Goal: Check status: Check status

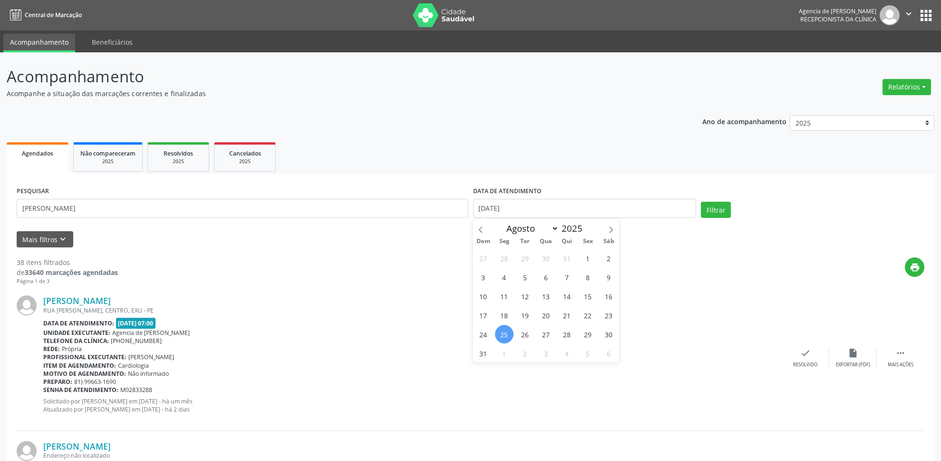
select select "7"
click at [584, 259] on span "1" at bounding box center [587, 258] width 19 height 19
type input "[DATE]"
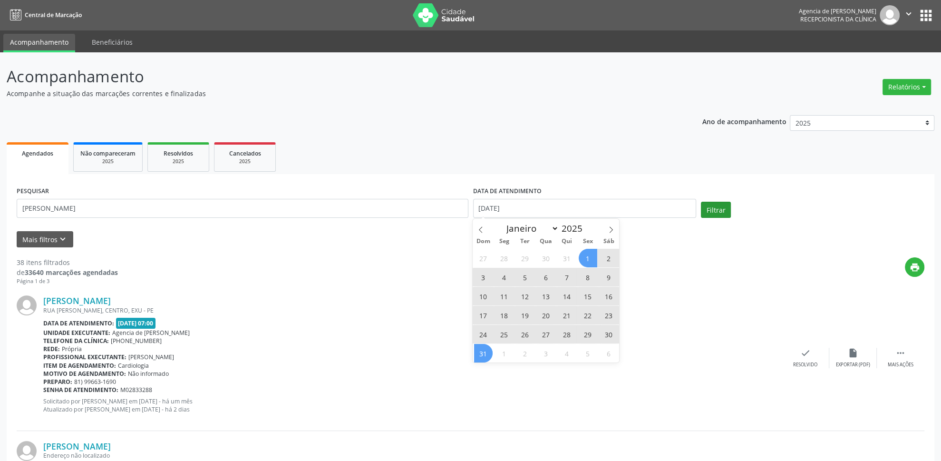
drag, startPoint x: 484, startPoint y: 351, endPoint x: 725, endPoint y: 213, distance: 277.8
click at [483, 351] on span "31" at bounding box center [483, 353] width 19 height 19
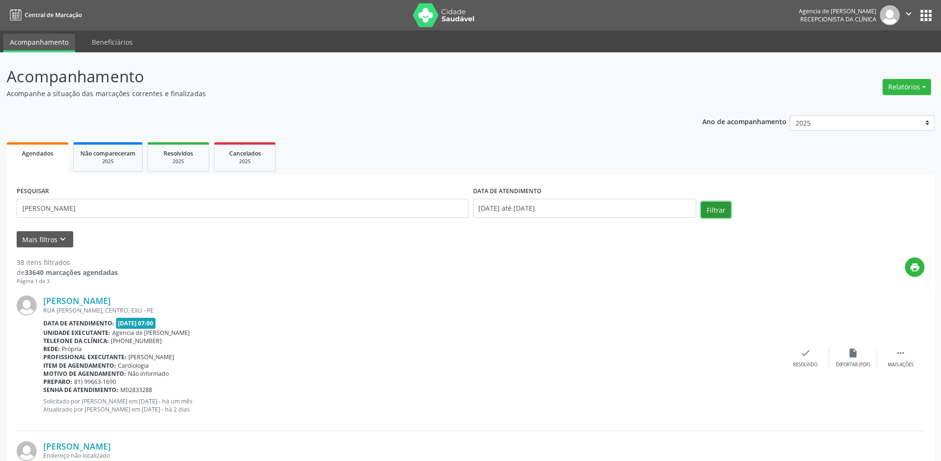
click at [718, 209] on button "Filtrar" at bounding box center [716, 210] width 30 height 16
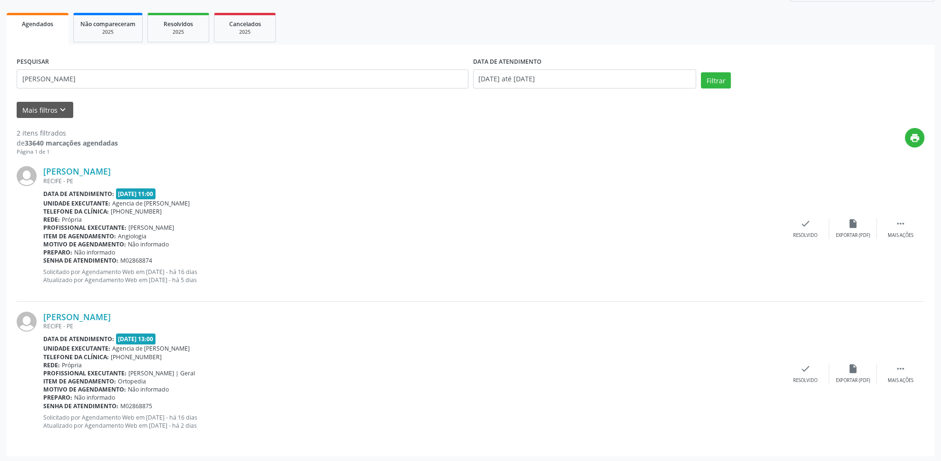
scroll to position [131, 0]
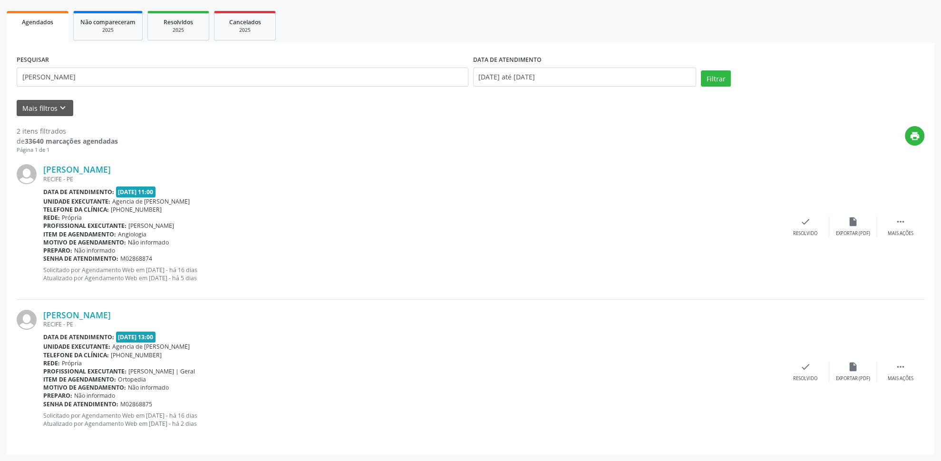
drag, startPoint x: 385, startPoint y: 278, endPoint x: 376, endPoint y: 238, distance: 41.5
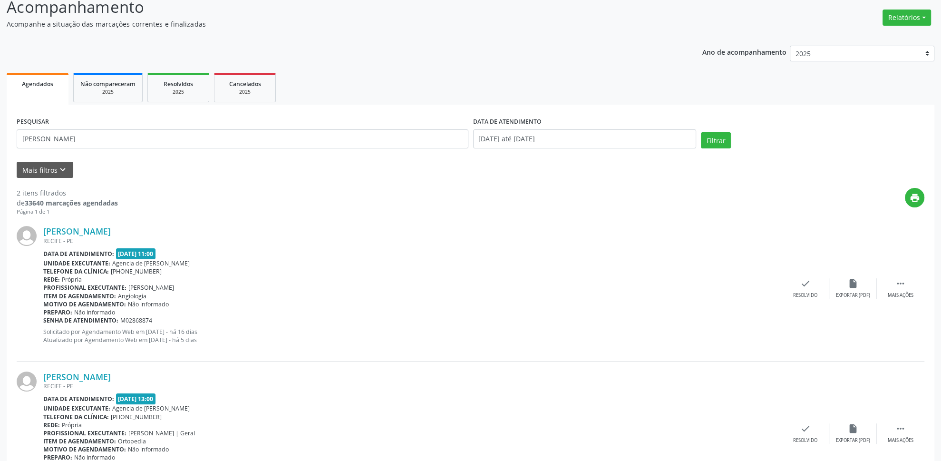
scroll to position [0, 0]
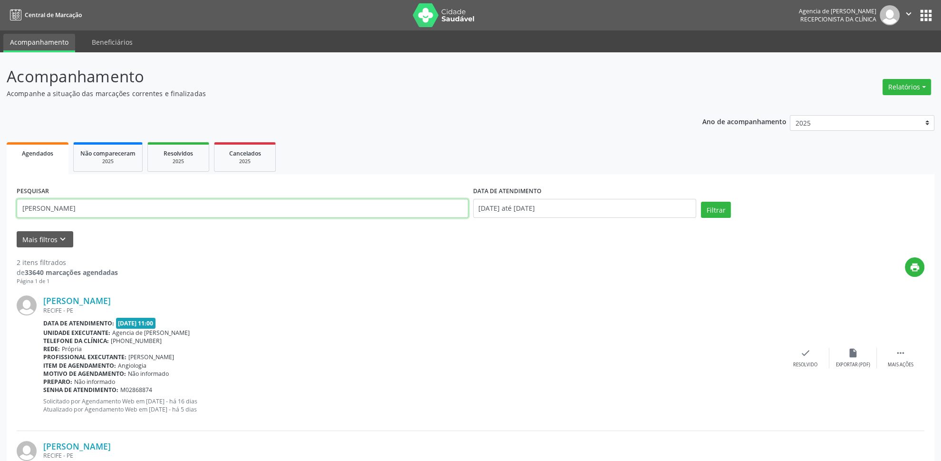
click at [87, 204] on input "[PERSON_NAME]" at bounding box center [242, 208] width 451 height 19
click at [98, 202] on input "[PERSON_NAME]" at bounding box center [242, 208] width 451 height 19
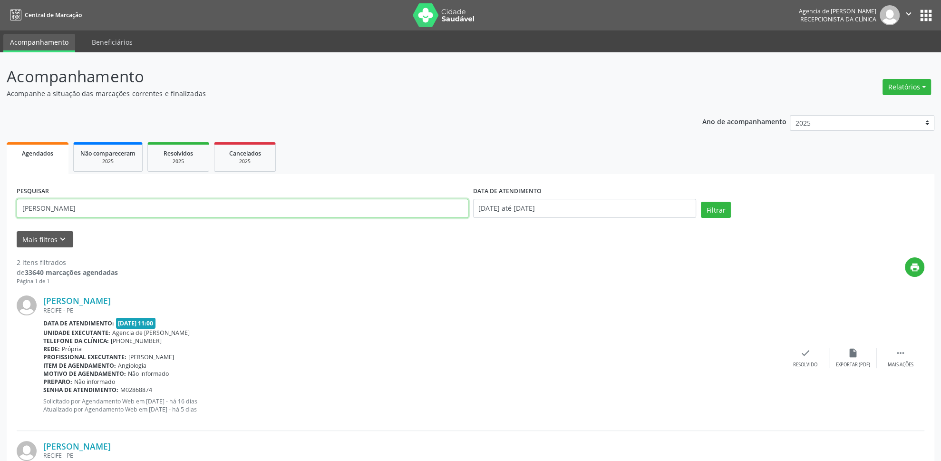
click at [97, 215] on input "[PERSON_NAME]" at bounding box center [242, 208] width 451 height 19
click at [94, 215] on input "[PERSON_NAME]" at bounding box center [242, 208] width 451 height 19
click at [86, 208] on input "[PERSON_NAME]" at bounding box center [242, 208] width 451 height 19
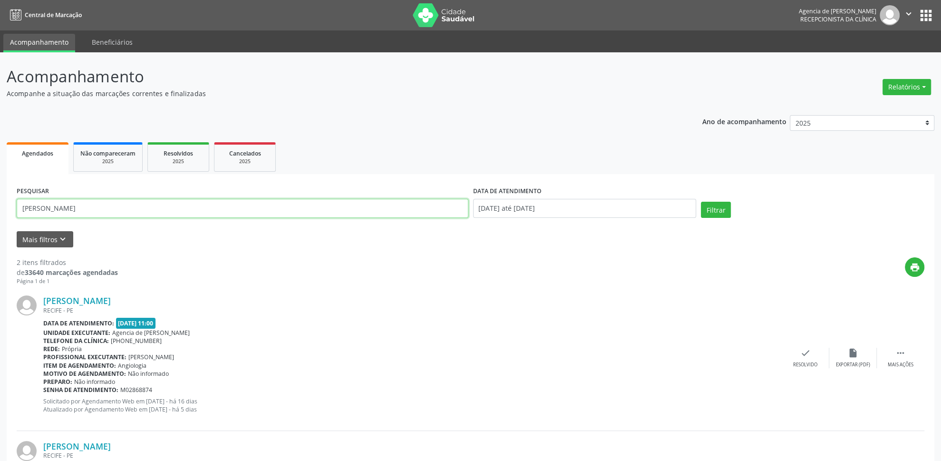
click at [86, 208] on input "[PERSON_NAME]" at bounding box center [242, 208] width 451 height 19
type input "03451020530"
click at [564, 211] on input "[DATE] até [DATE]" at bounding box center [584, 208] width 223 height 19
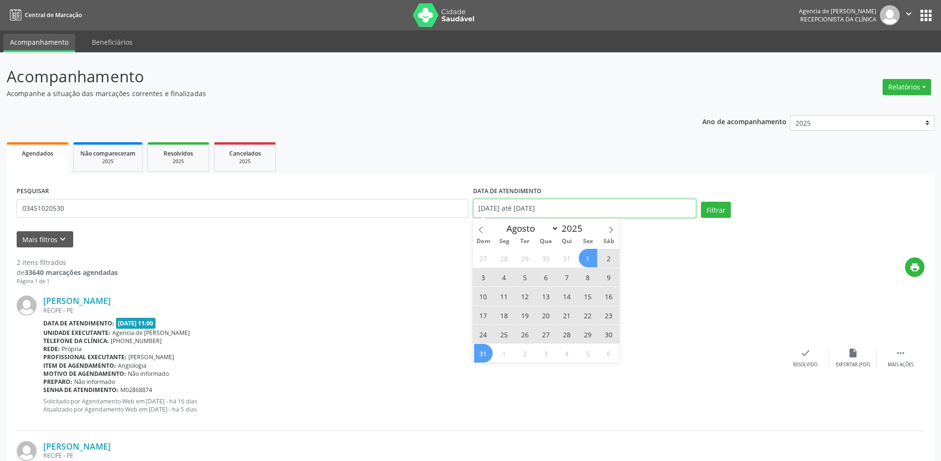
click at [678, 282] on div "print" at bounding box center [521, 271] width 806 height 28
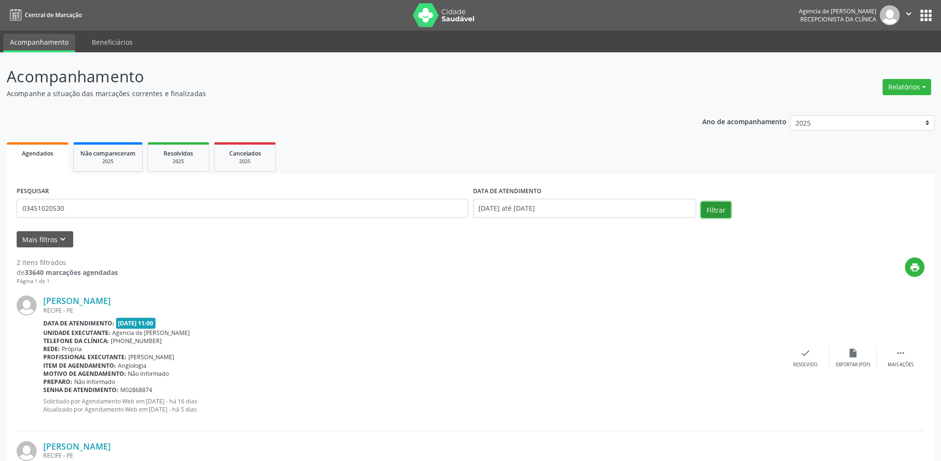
click at [711, 202] on button "Filtrar" at bounding box center [716, 210] width 30 height 16
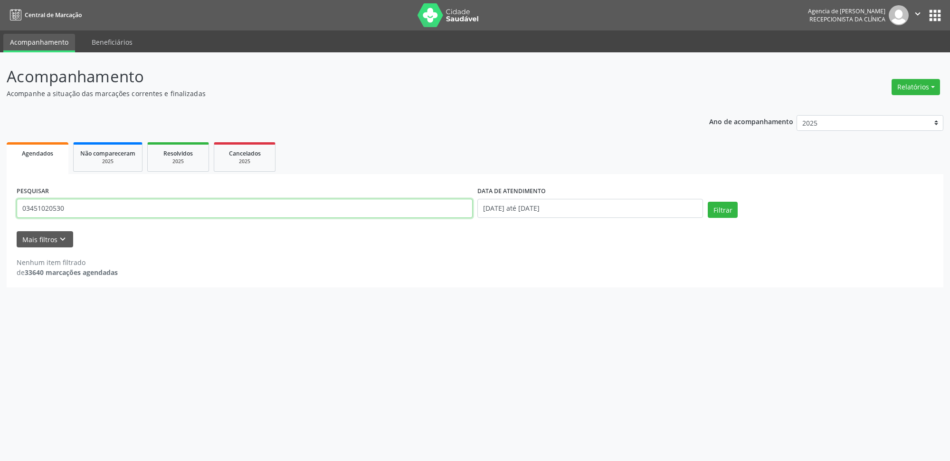
click at [34, 211] on input "03451020530" at bounding box center [245, 208] width 456 height 19
click at [43, 213] on input "03451020530" at bounding box center [245, 208] width 456 height 19
click at [47, 210] on input "03451020530" at bounding box center [245, 208] width 456 height 19
click at [547, 208] on input "[DATE] até [DATE]" at bounding box center [591, 208] width 226 height 19
click at [690, 287] on div "PESQUISAR 03451020530 DATA DE ATENDIMENTO [DATE] até [DATE] Filtrar UNIDADE EXE…" at bounding box center [475, 230] width 937 height 113
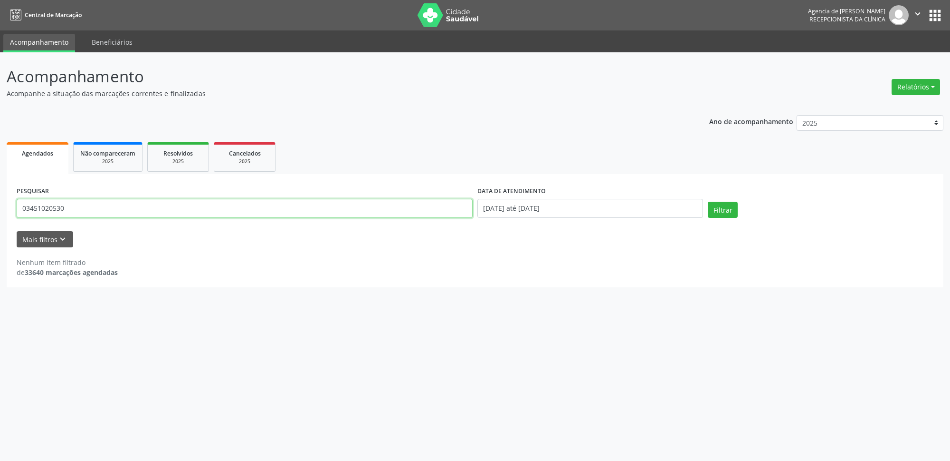
click at [34, 211] on input "03451020530" at bounding box center [245, 208] width 456 height 19
click at [43, 207] on input "03451020530" at bounding box center [245, 208] width 456 height 19
click at [64, 208] on input "03451020530" at bounding box center [245, 208] width 456 height 19
click at [922, 86] on button "Relatórios" at bounding box center [916, 87] width 48 height 16
click at [744, 72] on header "Acompanhamento Acompanhe a situação das marcações correntes e finalizadas Relat…" at bounding box center [475, 82] width 937 height 34
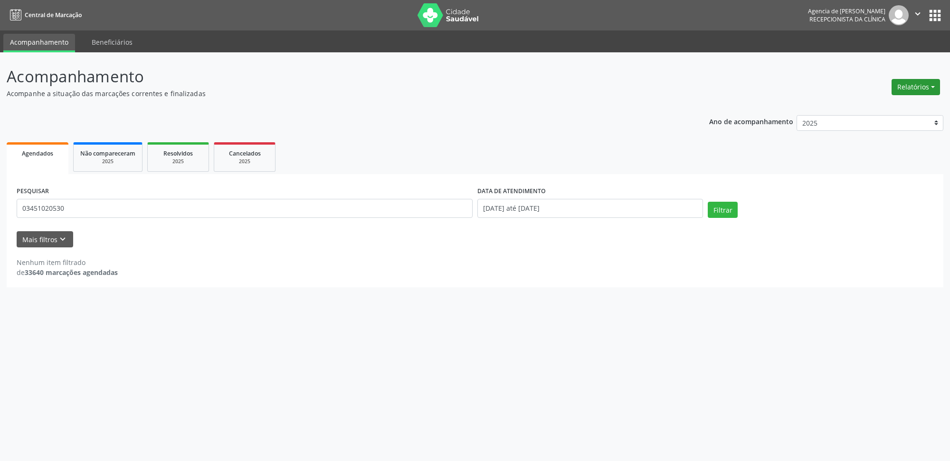
click at [912, 85] on button "Relatórios" at bounding box center [916, 87] width 48 height 16
click at [867, 106] on link "Agendamentos" at bounding box center [890, 107] width 102 height 13
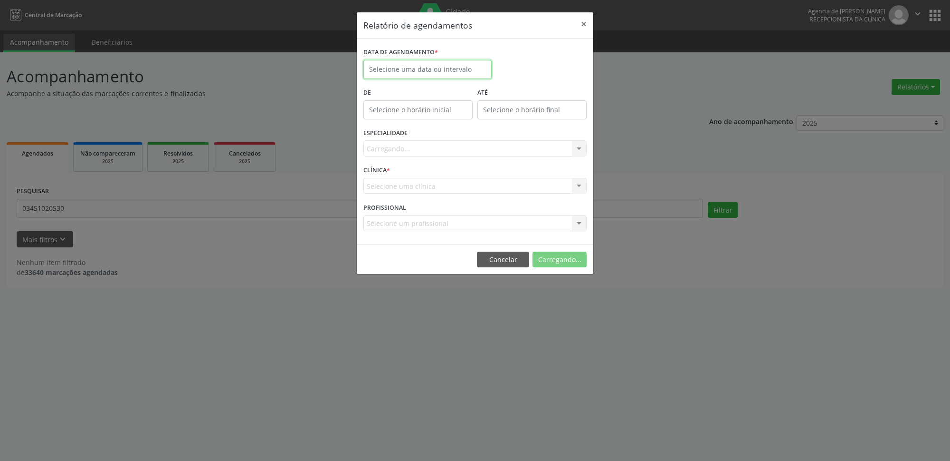
click at [394, 75] on input "text" at bounding box center [428, 69] width 128 height 19
click at [401, 195] on span "25" at bounding box center [395, 195] width 19 height 19
type input "[DATE]"
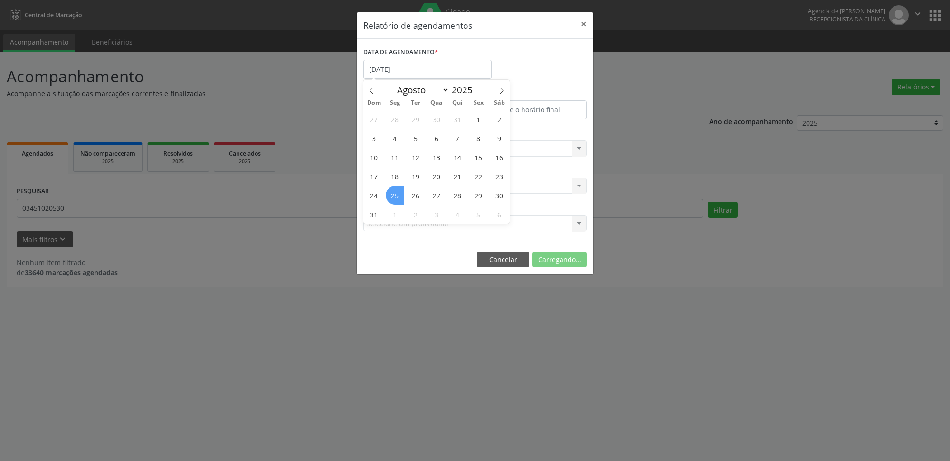
click at [401, 195] on span "25" at bounding box center [395, 195] width 19 height 19
click at [415, 153] on div "Carregando... Nenhum resultado encontrado para: " " Não há nenhuma opção para s…" at bounding box center [475, 148] width 223 height 16
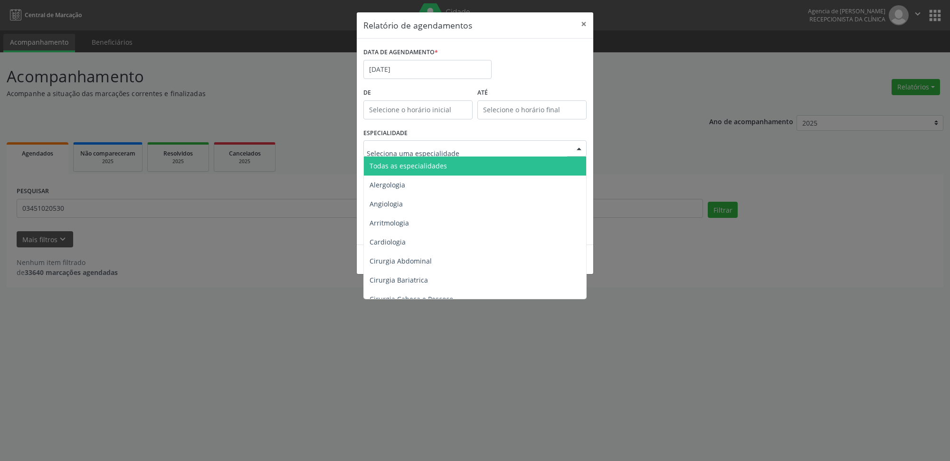
click at [420, 173] on span "Todas as especialidades" at bounding box center [476, 165] width 224 height 19
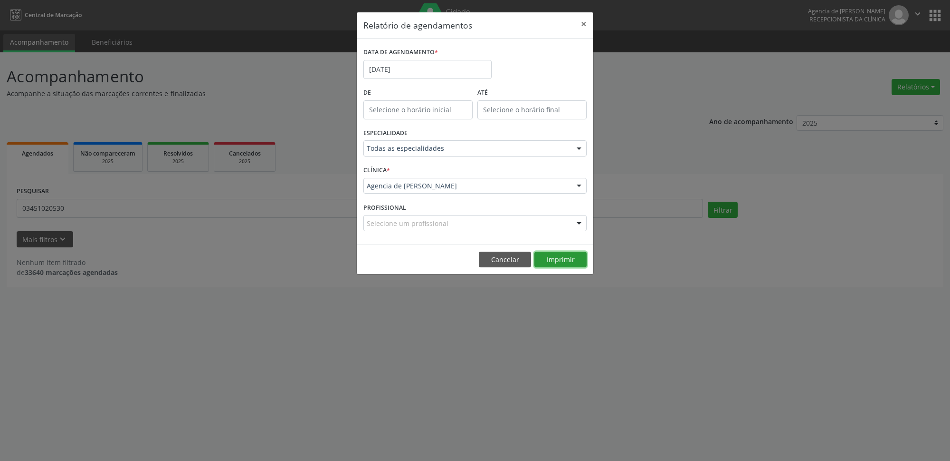
click at [548, 263] on button "Imprimir" at bounding box center [561, 259] width 52 height 16
click at [580, 21] on button "×" at bounding box center [584, 23] width 19 height 23
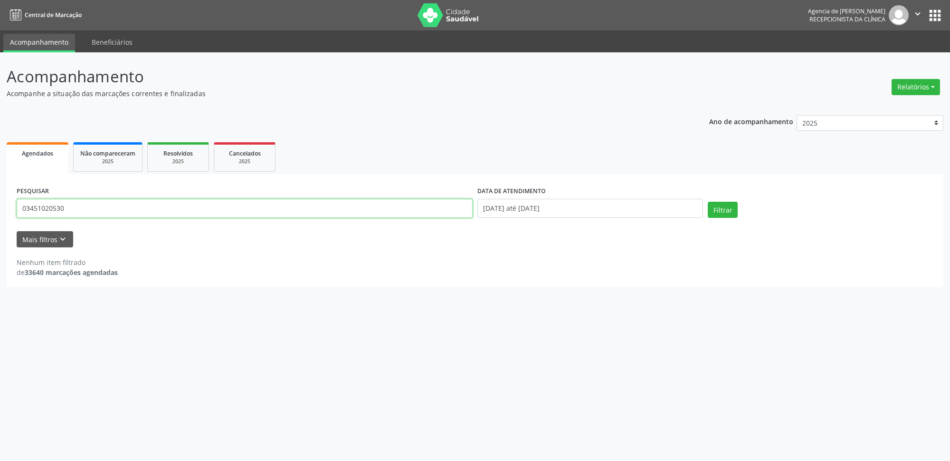
click at [118, 203] on input "03451020530" at bounding box center [245, 208] width 456 height 19
type input "03451020530"
click at [713, 211] on button "Filtrar" at bounding box center [723, 210] width 30 height 16
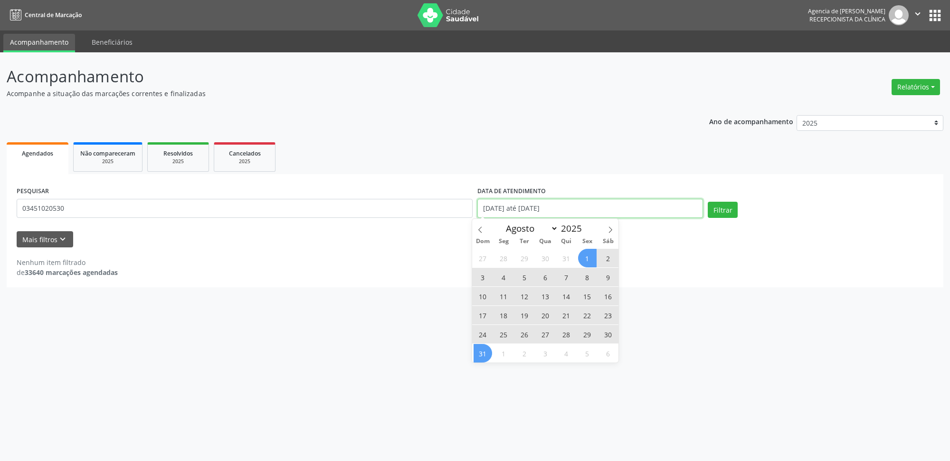
click at [559, 209] on input "[DATE] até [DATE]" at bounding box center [591, 208] width 226 height 19
click at [613, 225] on span at bounding box center [611, 227] width 16 height 16
select select "8"
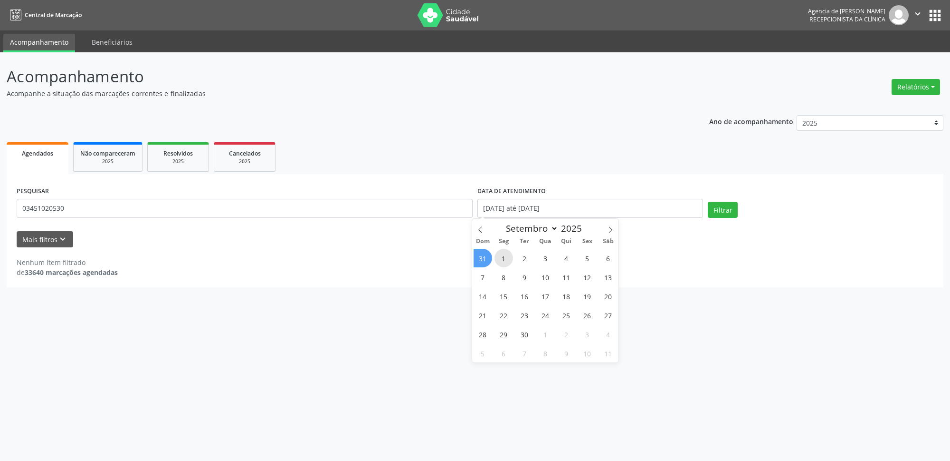
click at [500, 259] on span "1" at bounding box center [504, 258] width 19 height 19
type input "[DATE]"
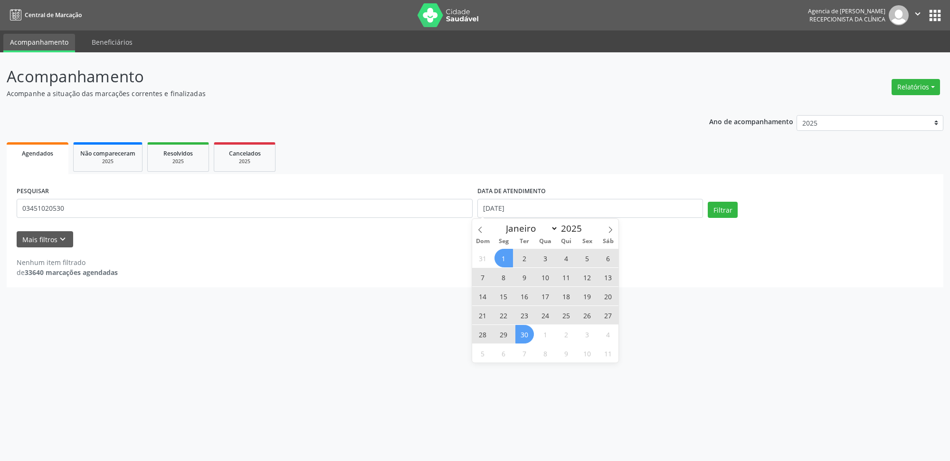
click at [525, 337] on span "30" at bounding box center [525, 334] width 19 height 19
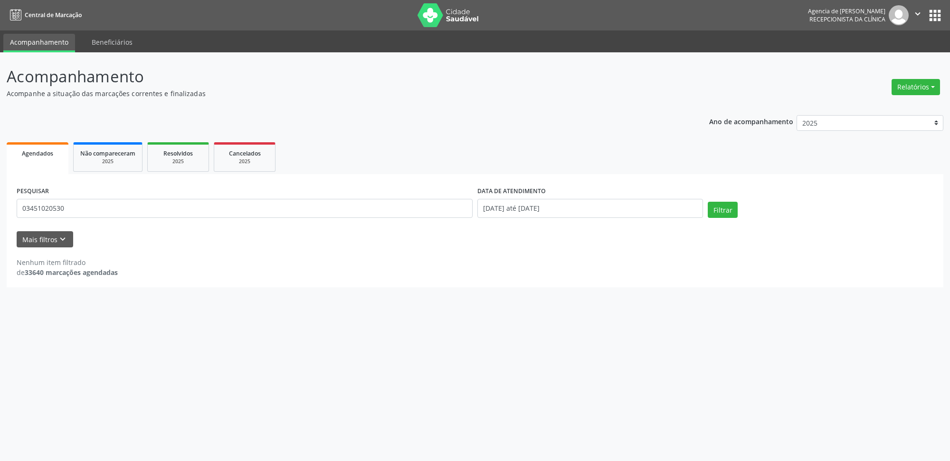
click at [723, 218] on div "Filtrar" at bounding box center [821, 213] width 230 height 23
click at [723, 216] on button "Filtrar" at bounding box center [723, 210] width 30 height 16
click at [523, 209] on input "[DATE] até [DATE]" at bounding box center [591, 208] width 226 height 19
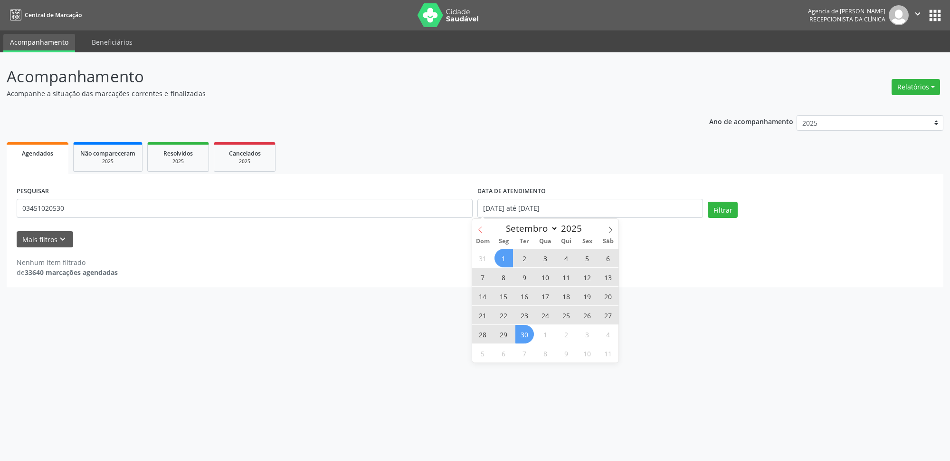
click at [478, 229] on icon at bounding box center [480, 229] width 7 height 7
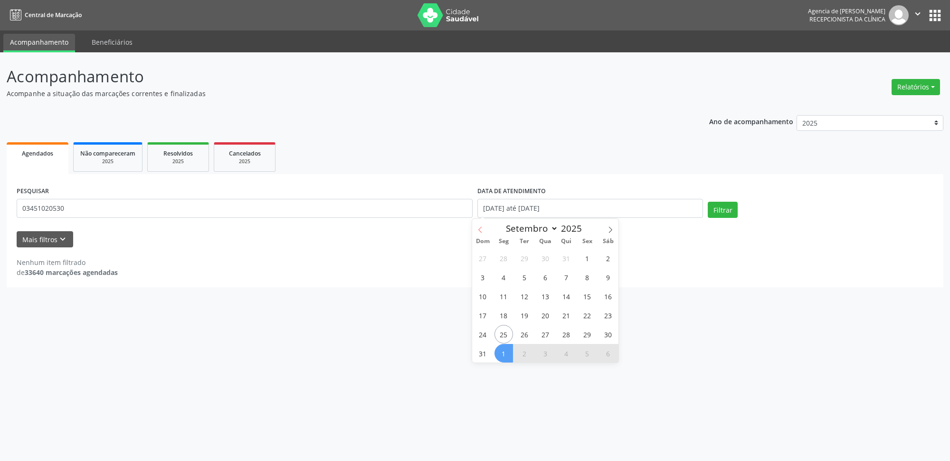
select select "7"
click at [591, 261] on span "1" at bounding box center [587, 258] width 19 height 19
type input "[DATE]"
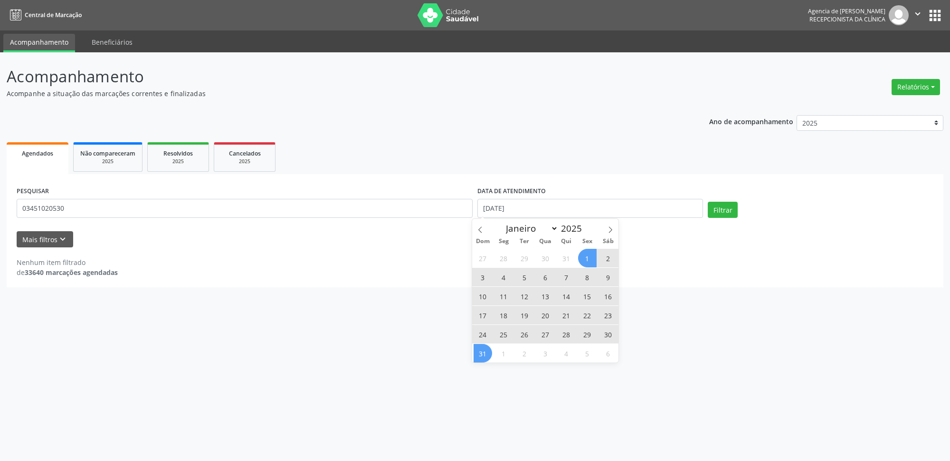
click at [482, 354] on span "31" at bounding box center [483, 353] width 19 height 19
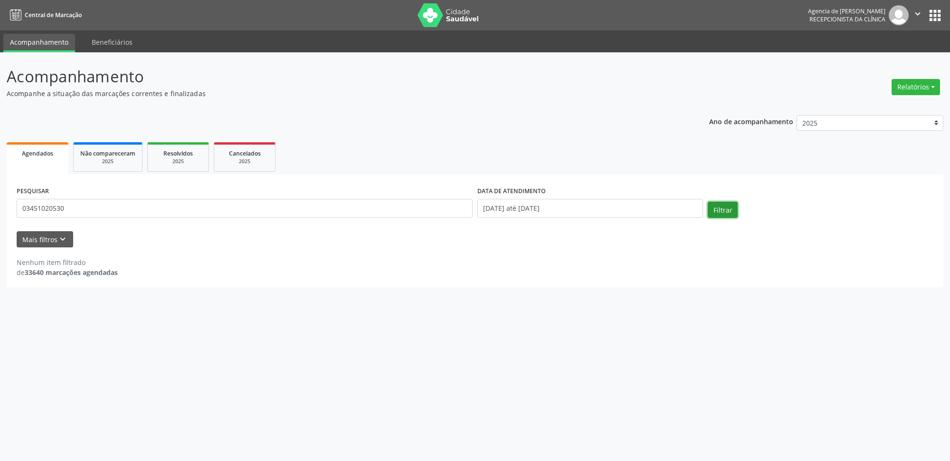
click at [716, 210] on button "Filtrar" at bounding box center [723, 210] width 30 height 16
click at [35, 209] on input "03451020530" at bounding box center [245, 208] width 456 height 19
click at [50, 213] on input "03451020530" at bounding box center [245, 208] width 456 height 19
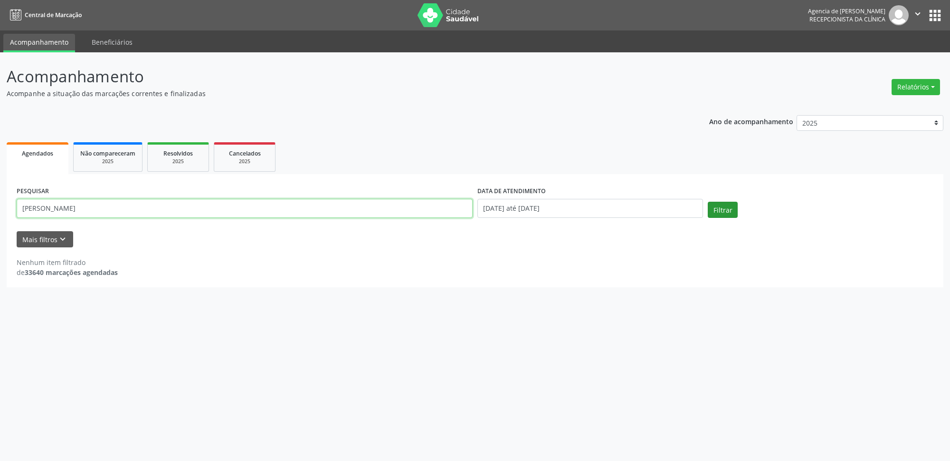
type input "[PERSON_NAME]"
click at [725, 207] on button "Filtrar" at bounding box center [723, 210] width 30 height 16
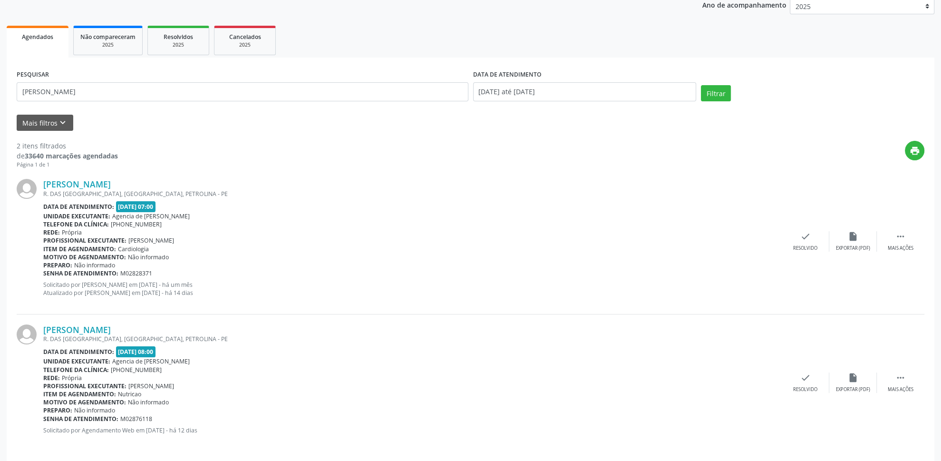
scroll to position [124, 0]
